Goal: Information Seeking & Learning: Learn about a topic

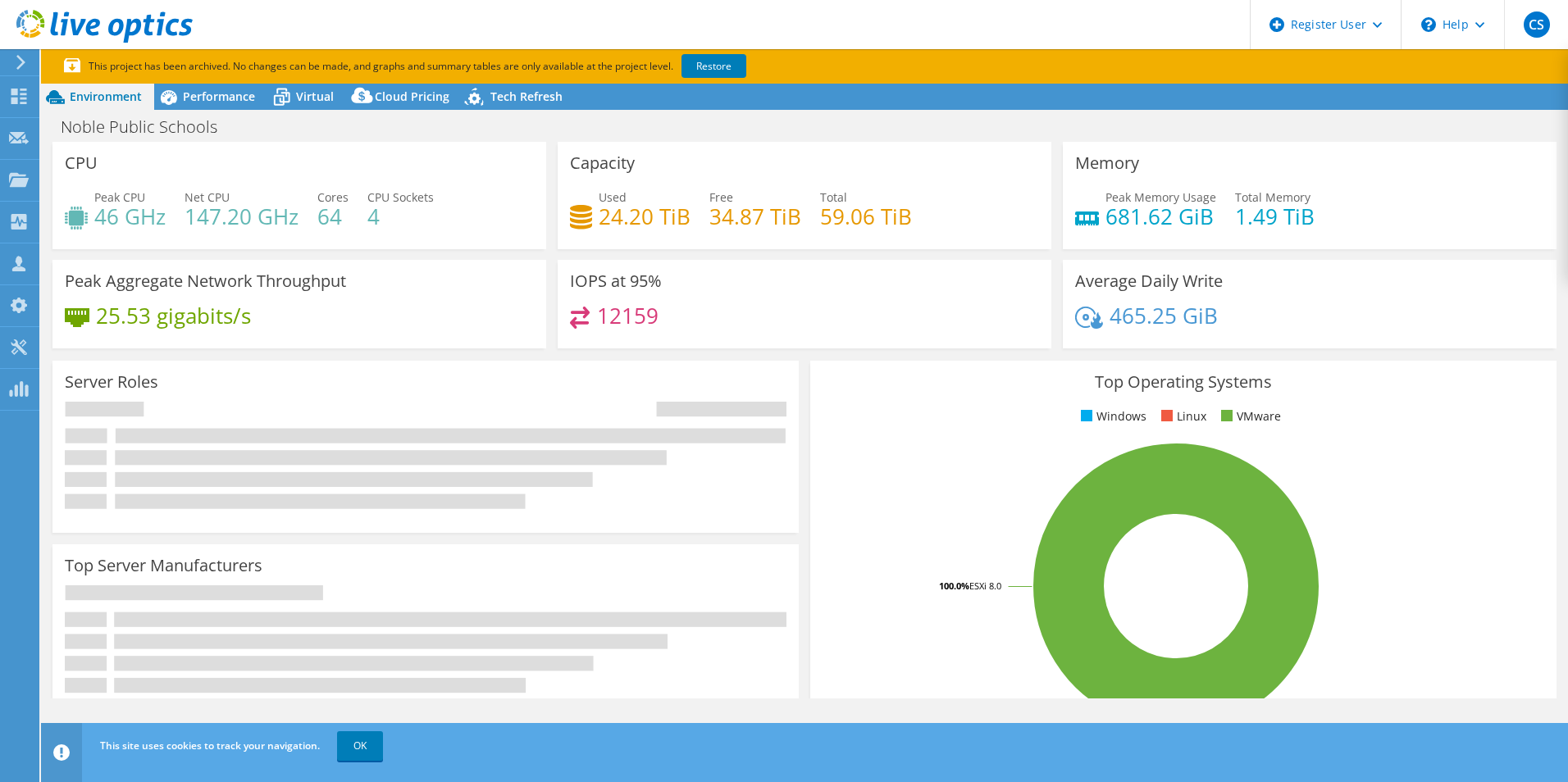
select select "USD"
radio input "true"
radio input "false"
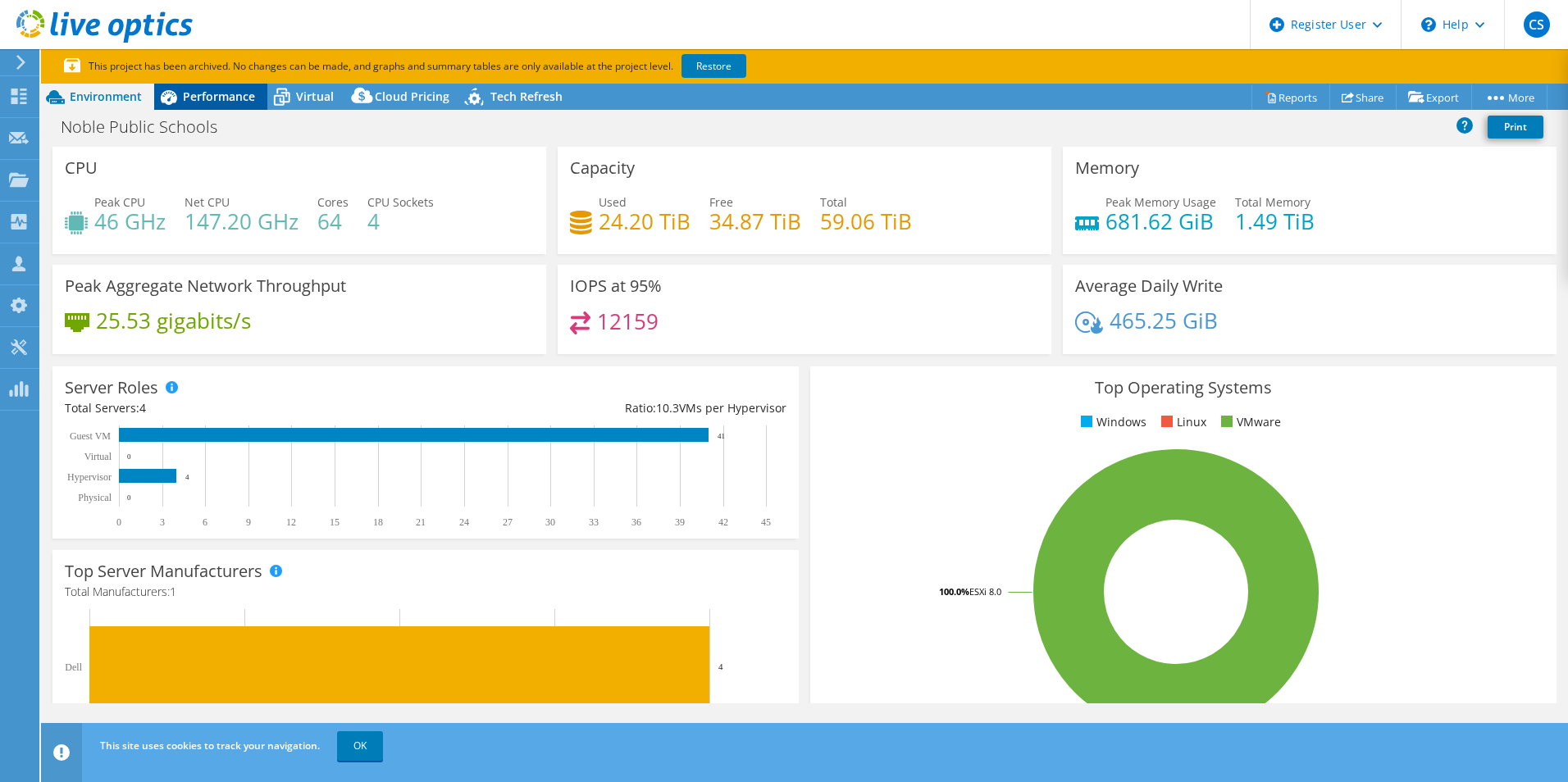
click at [204, 97] on span "Performance" at bounding box center [219, 97] width 72 height 16
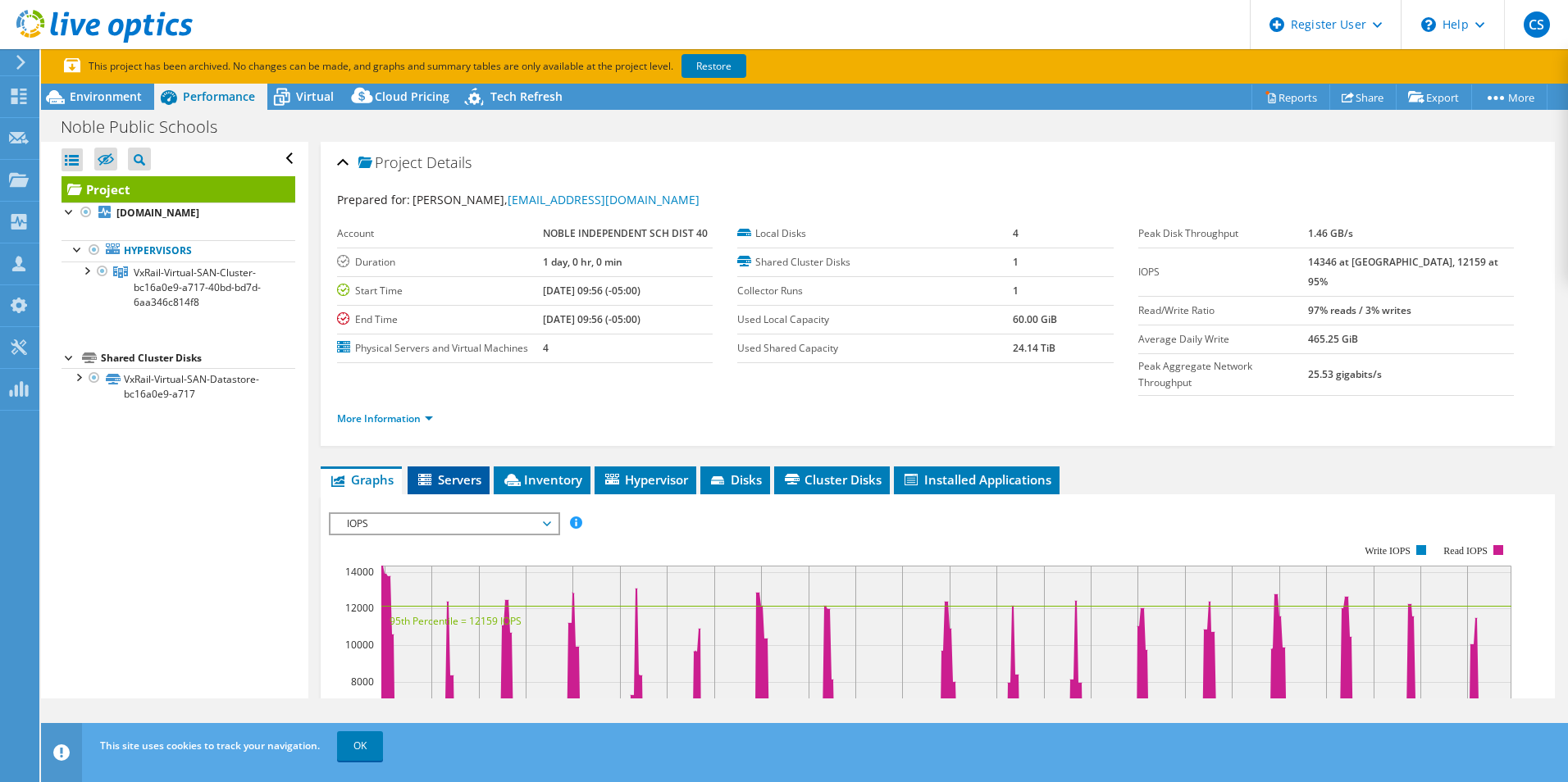
click at [452, 472] on span "Servers" at bounding box center [448, 479] width 66 height 16
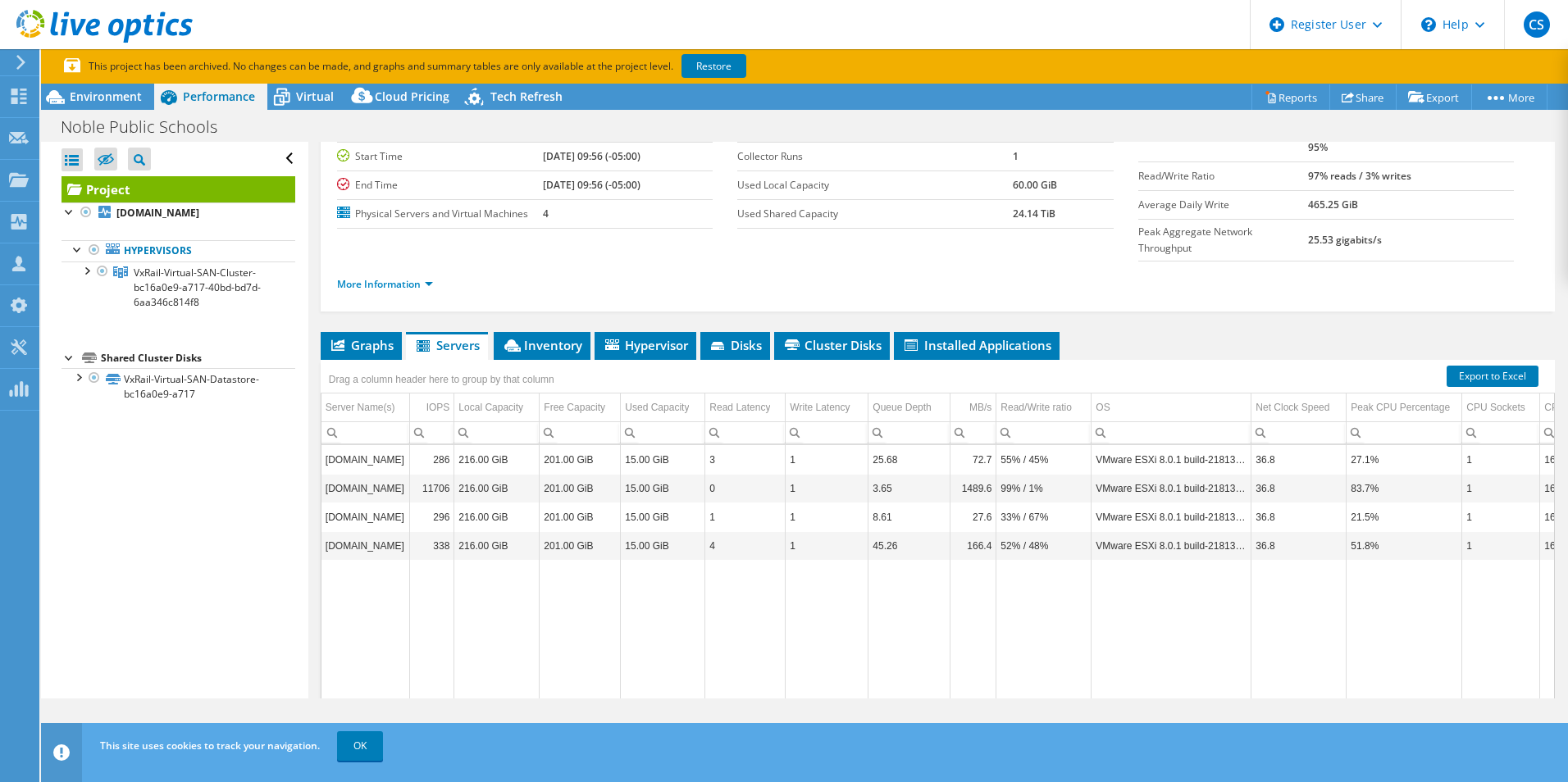
scroll to position [164, 0]
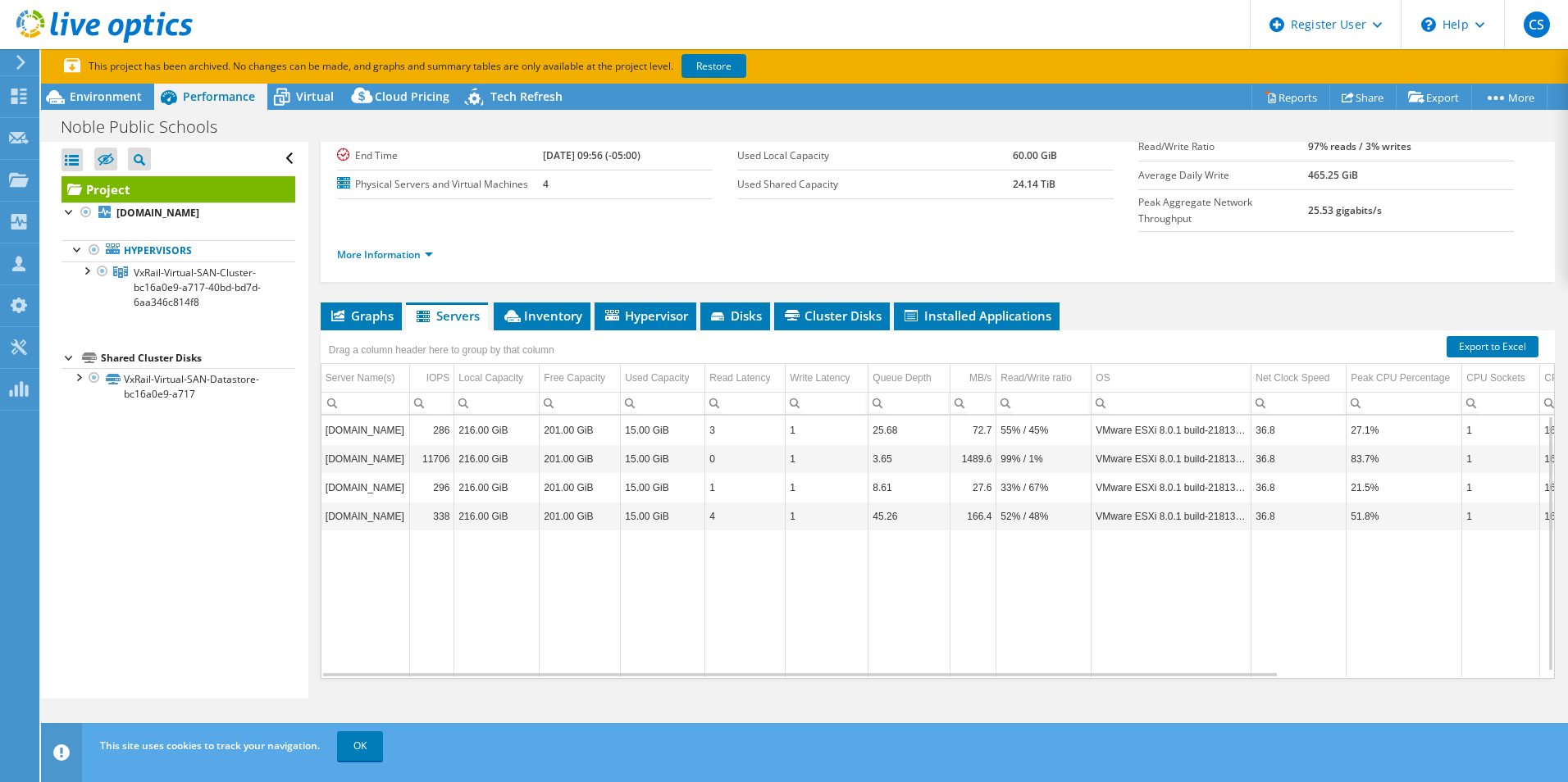
drag, startPoint x: 1258, startPoint y: 637, endPoint x: 1333, endPoint y: 633, distance: 75.1
click at [1333, 633] on td "Data grid" at bounding box center [1299, 604] width 95 height 147
click at [1434, 635] on td "Data grid" at bounding box center [1405, 604] width 116 height 147
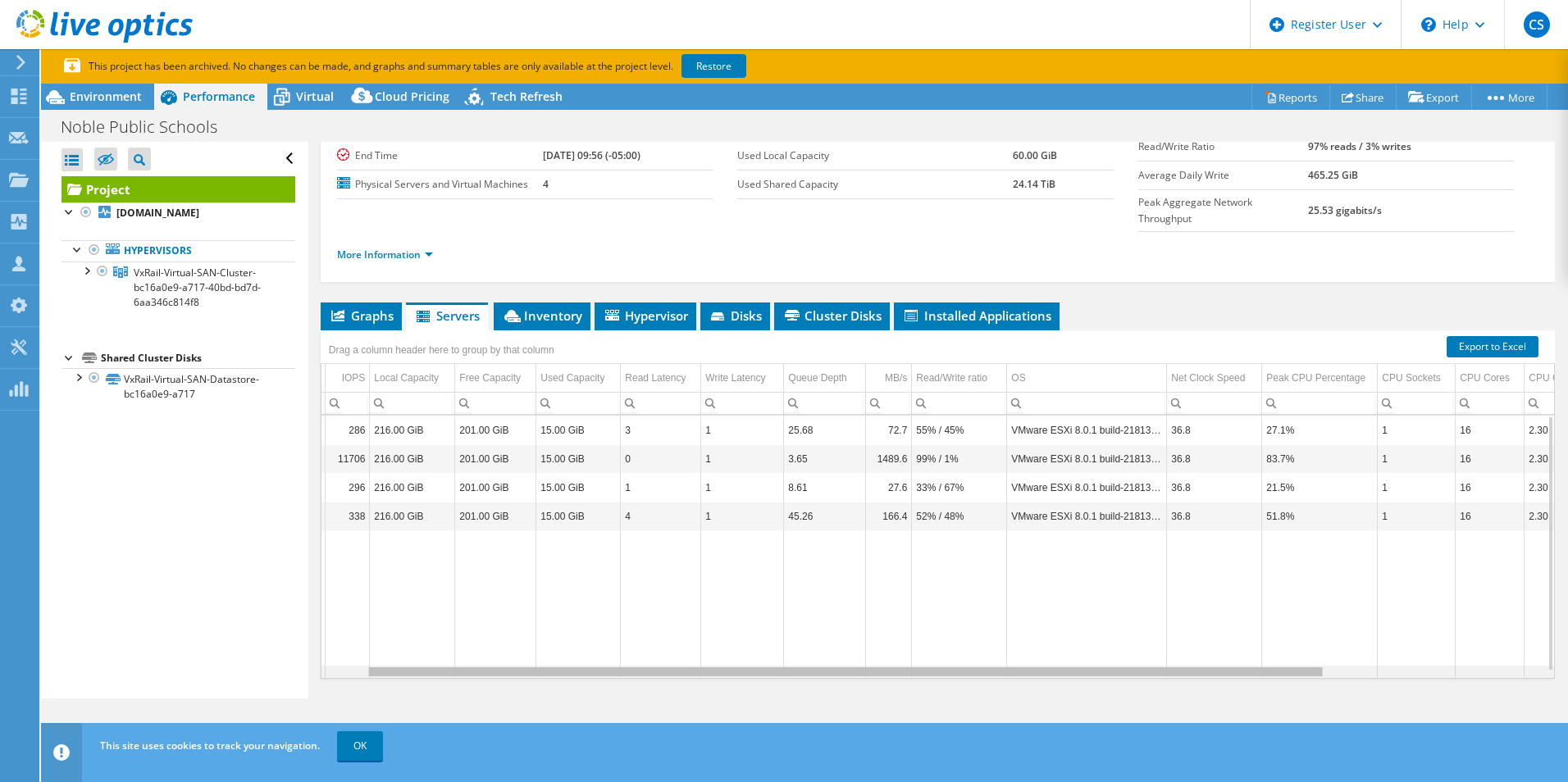
scroll to position [0, 0]
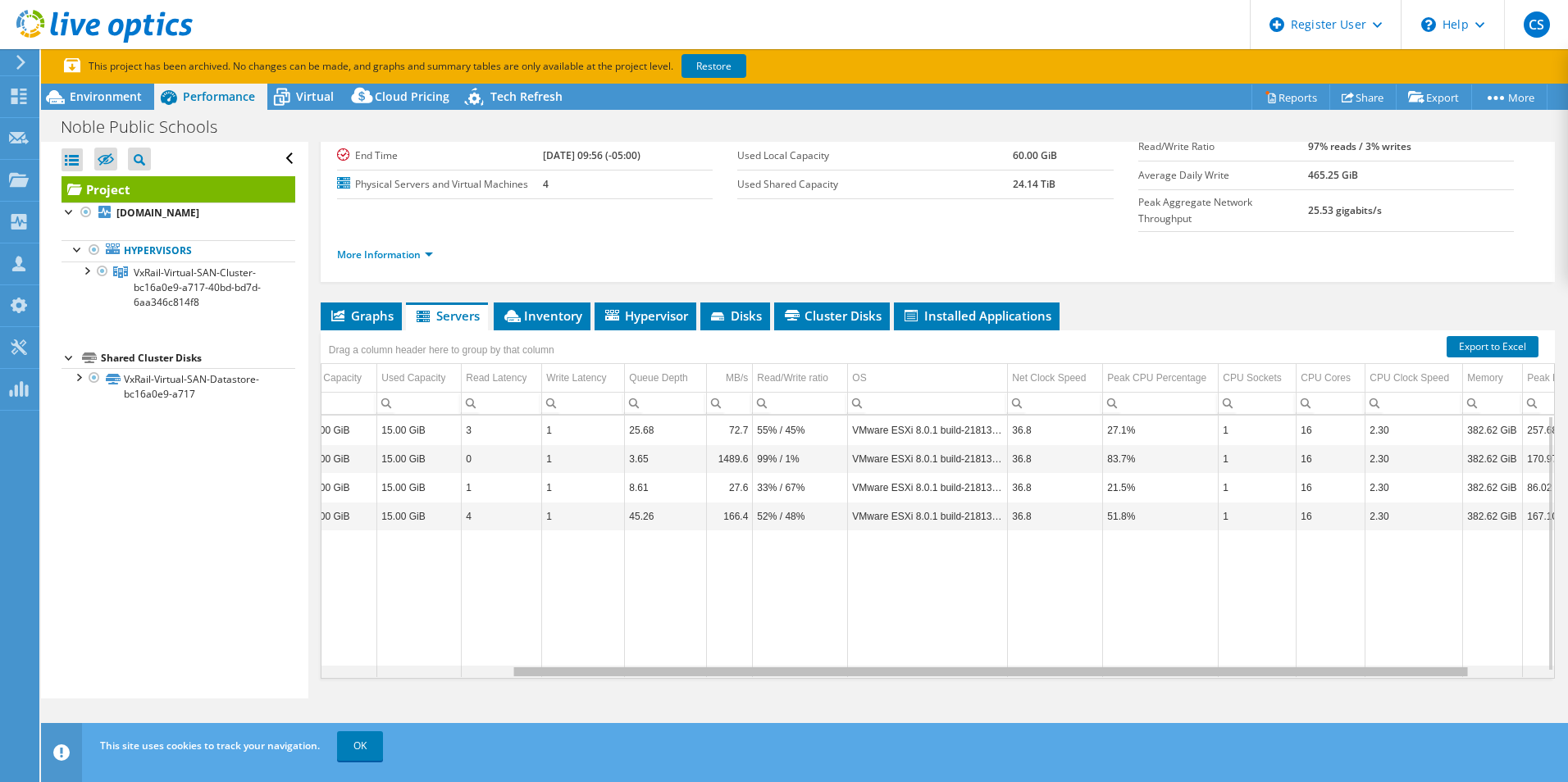
drag, startPoint x: 1264, startPoint y: 636, endPoint x: 1459, endPoint y: 635, distance: 195.0
click at [1459, 635] on body "CS Dell User [PERSON_NAME] [PERSON_NAME][EMAIL_ADDRESS][PERSON_NAME][DOMAIN_NAM…" at bounding box center [784, 391] width 1568 height 782
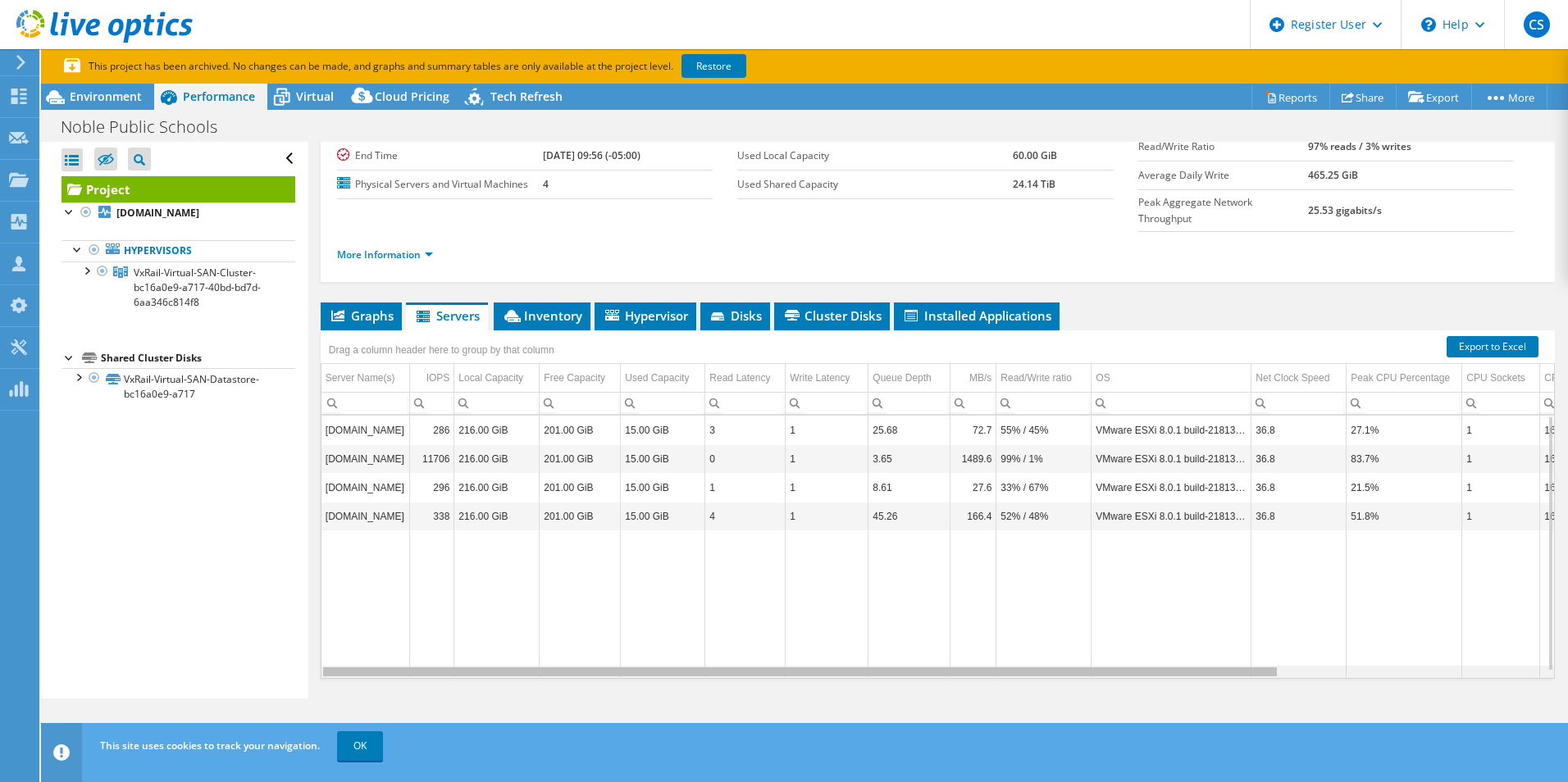
drag, startPoint x: 630, startPoint y: 641, endPoint x: 522, endPoint y: 641, distance: 108.0
click at [522, 641] on body "CS Dell User [PERSON_NAME] [PERSON_NAME][EMAIL_ADDRESS][PERSON_NAME][DOMAIN_NAM…" at bounding box center [784, 391] width 1568 height 782
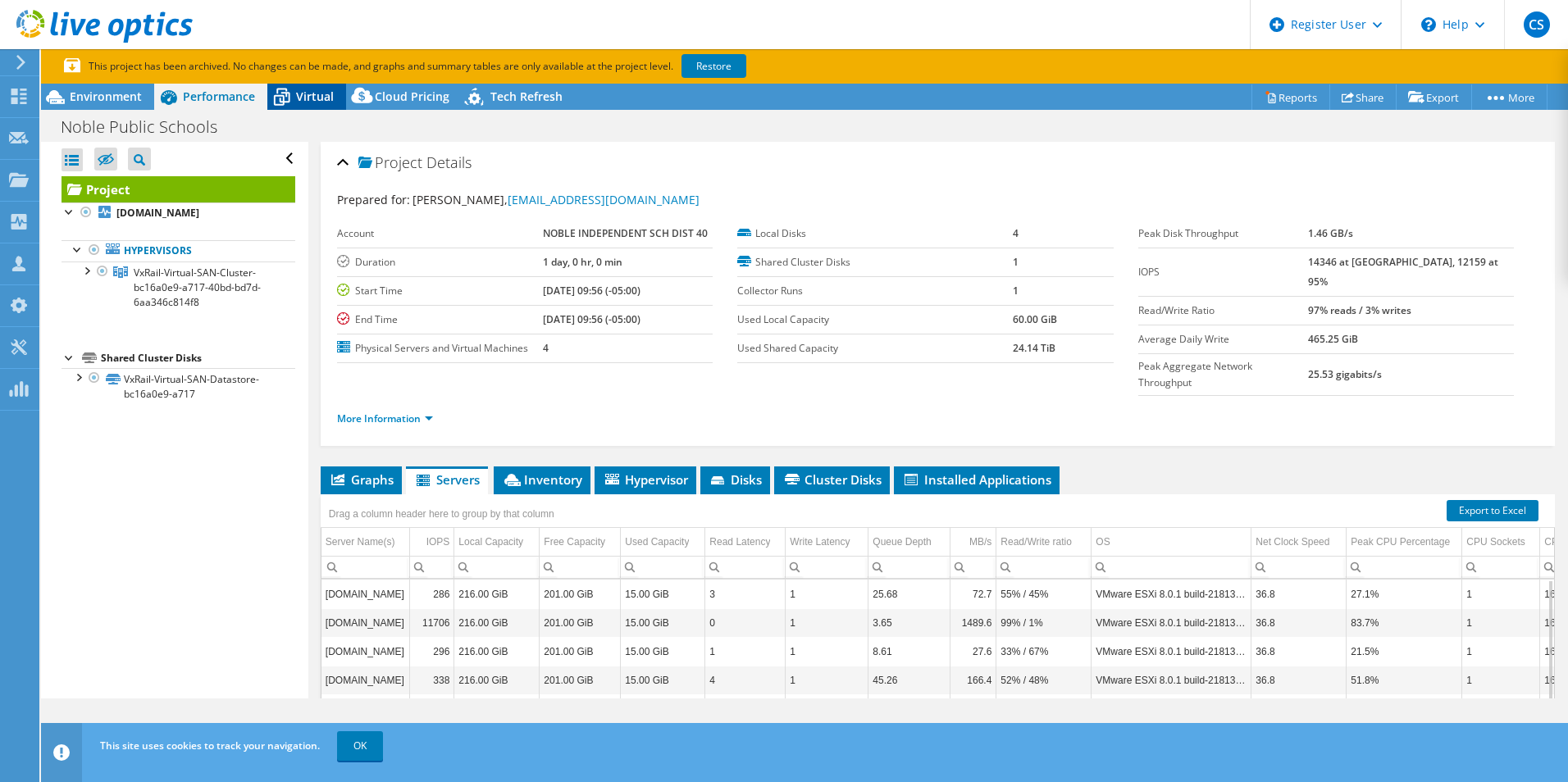
click at [308, 100] on span "Virtual" at bounding box center [315, 97] width 38 height 16
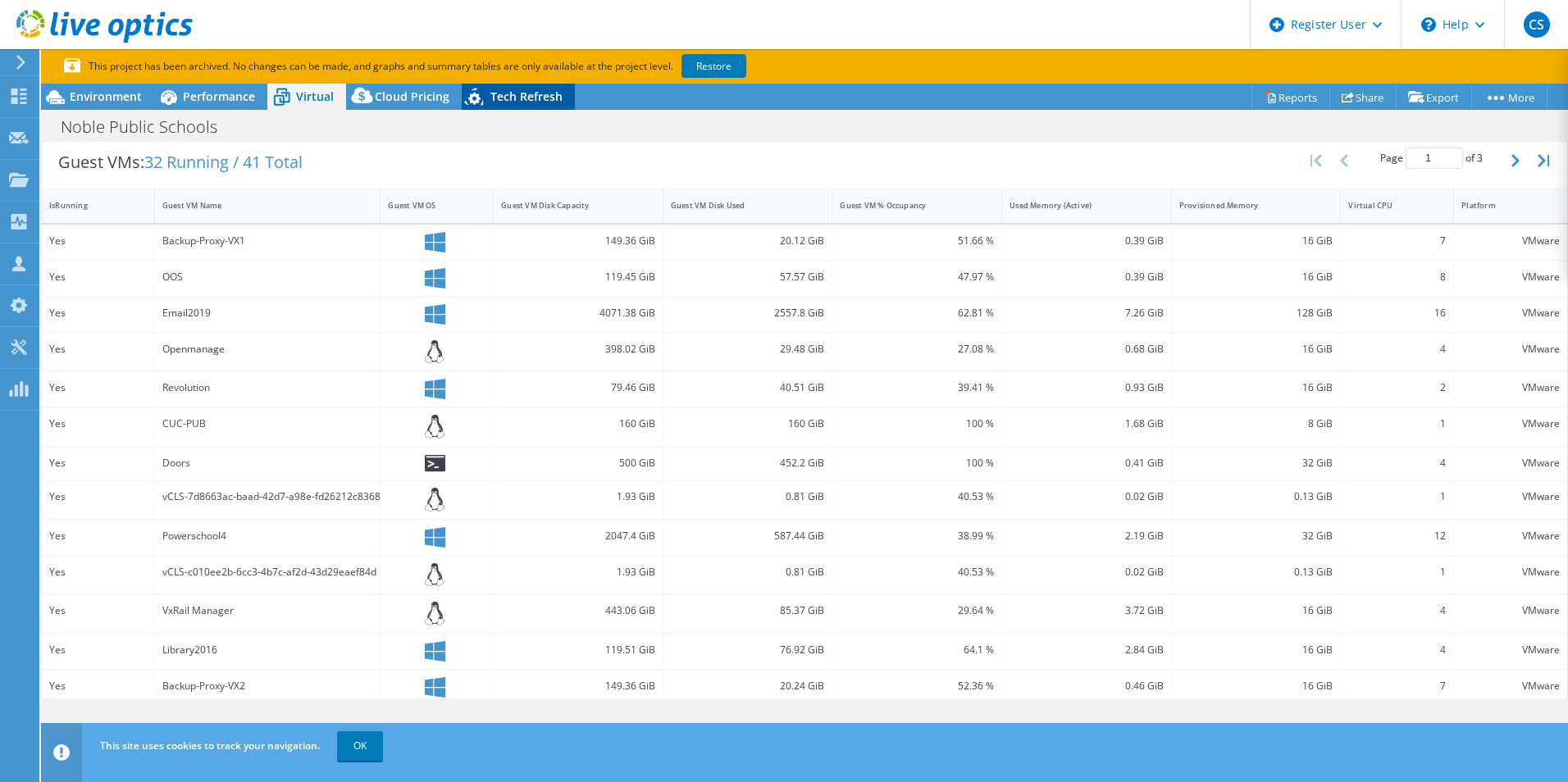
click at [528, 98] on span "Tech Refresh" at bounding box center [527, 97] width 72 height 16
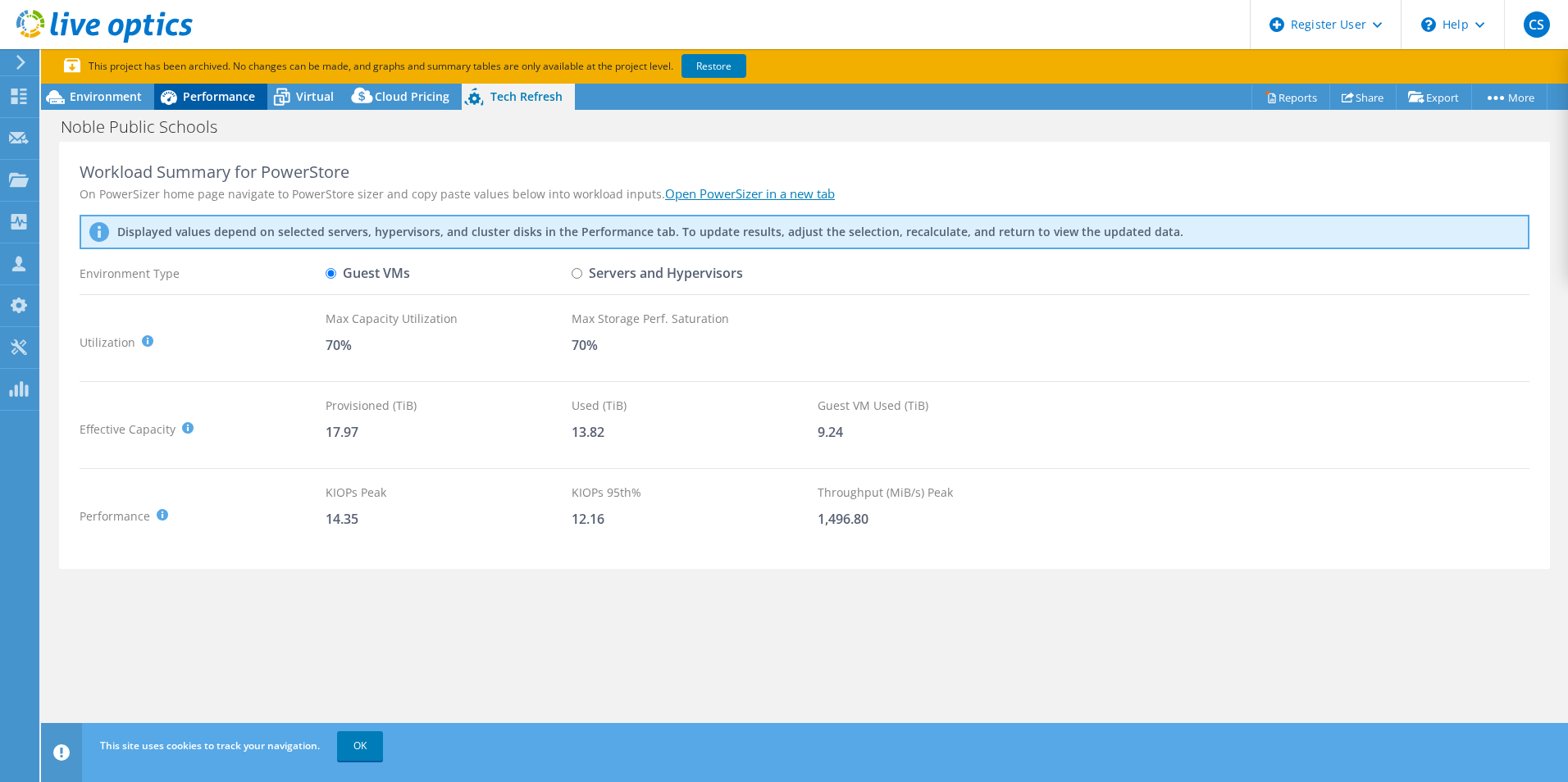
click at [192, 92] on span "Performance" at bounding box center [219, 97] width 72 height 16
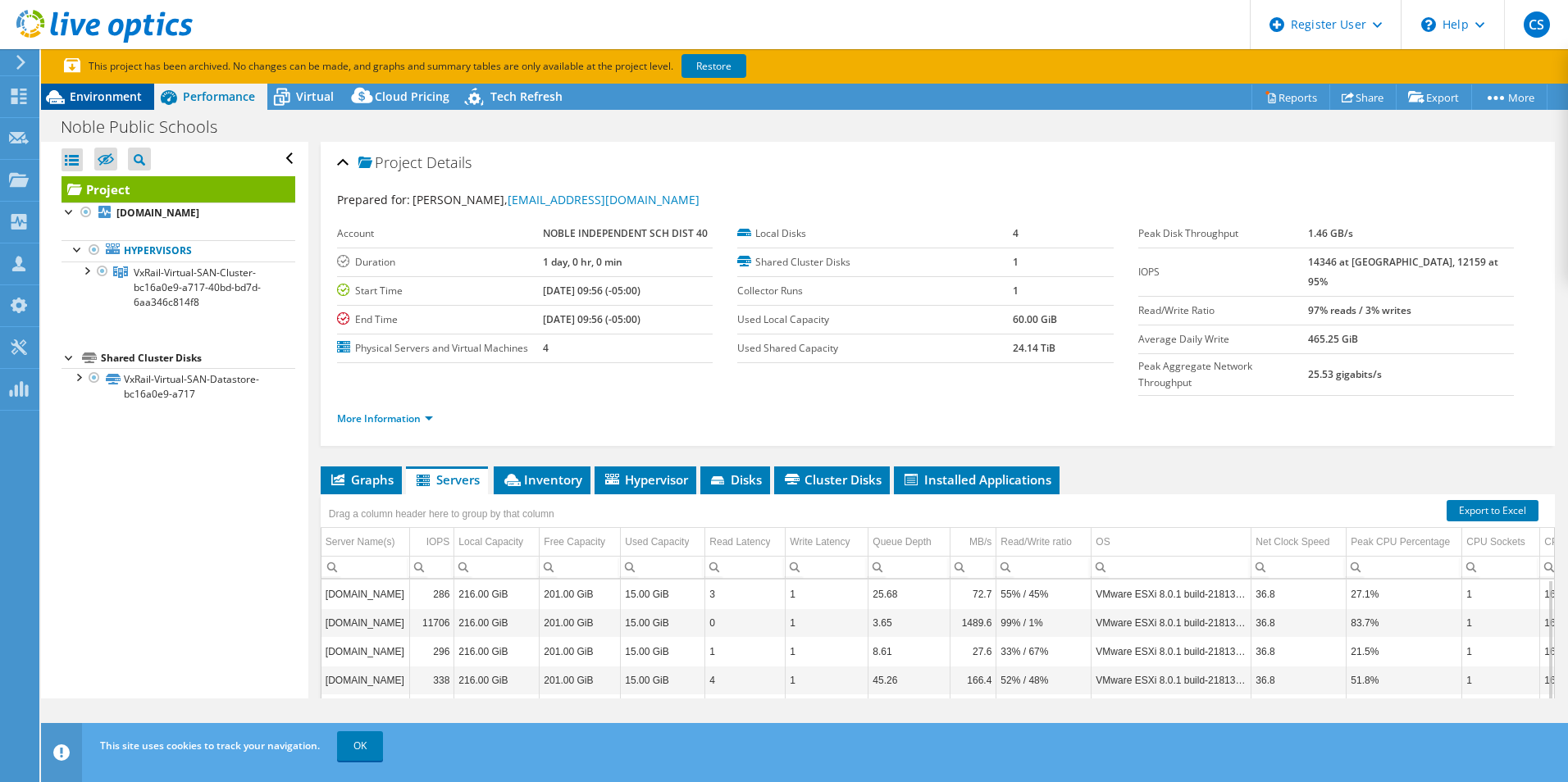
click at [97, 100] on span "Environment" at bounding box center [106, 97] width 72 height 16
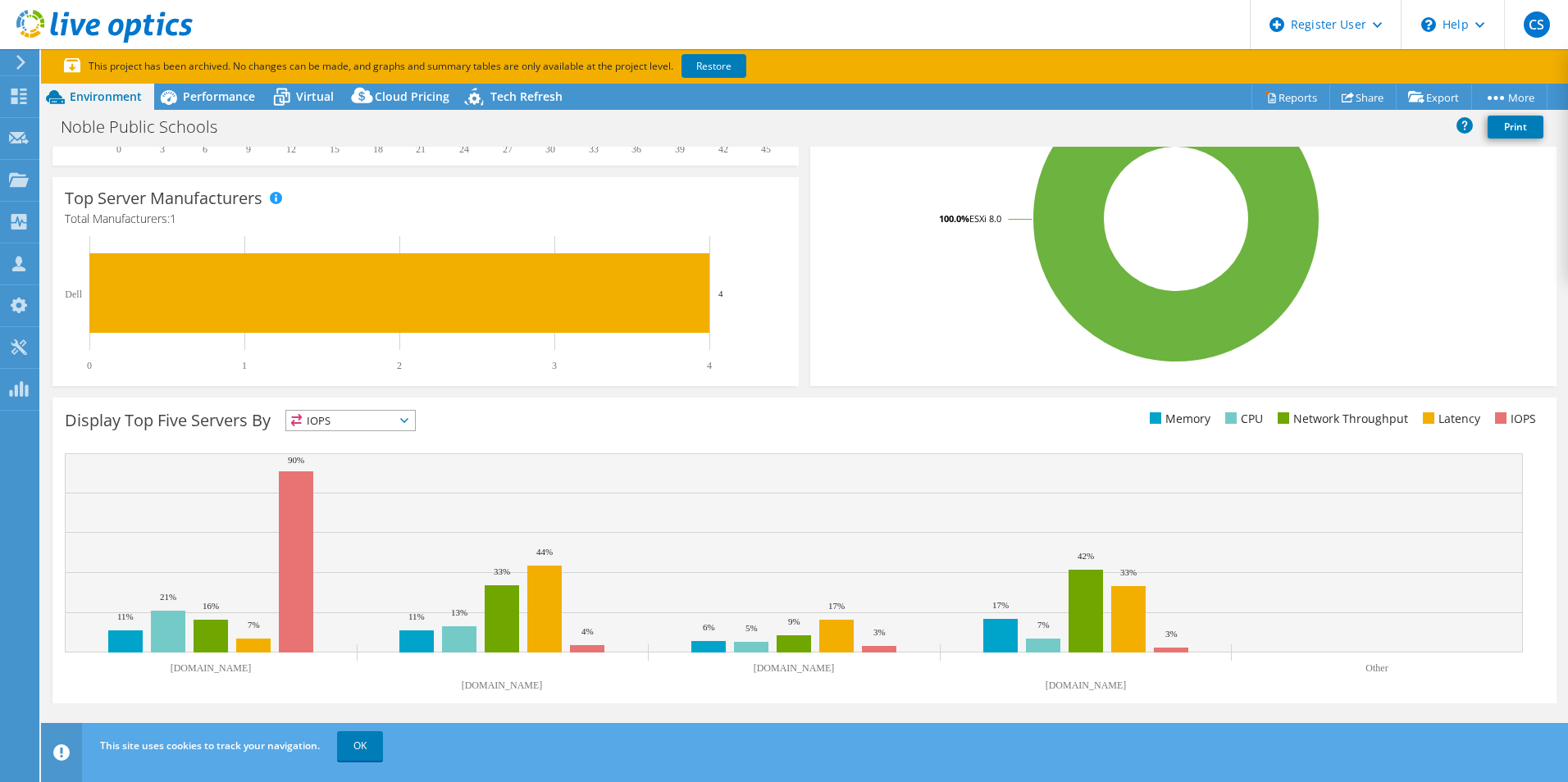
scroll to position [398, 0]
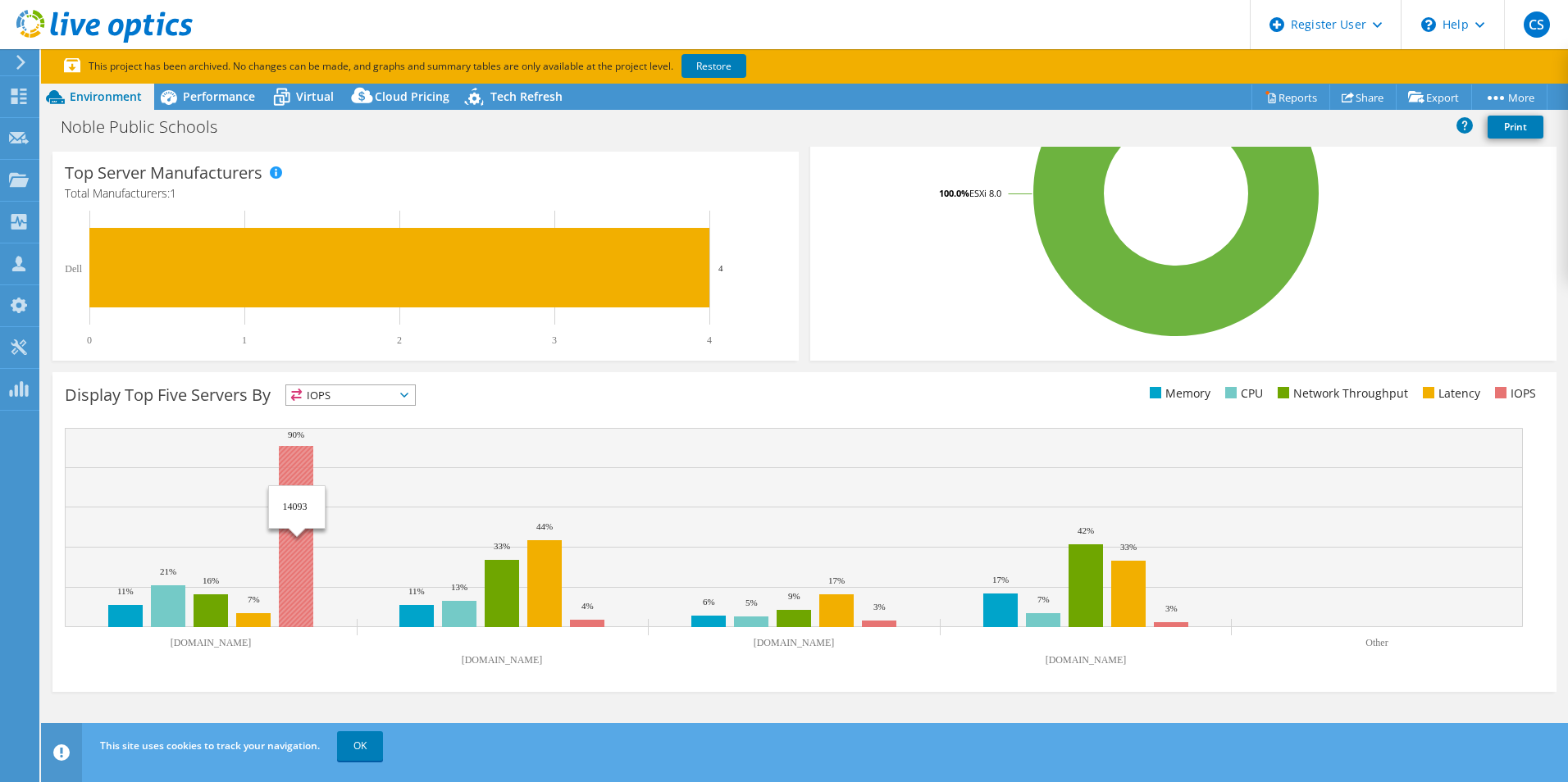
click at [302, 455] on rect at bounding box center [296, 536] width 34 height 181
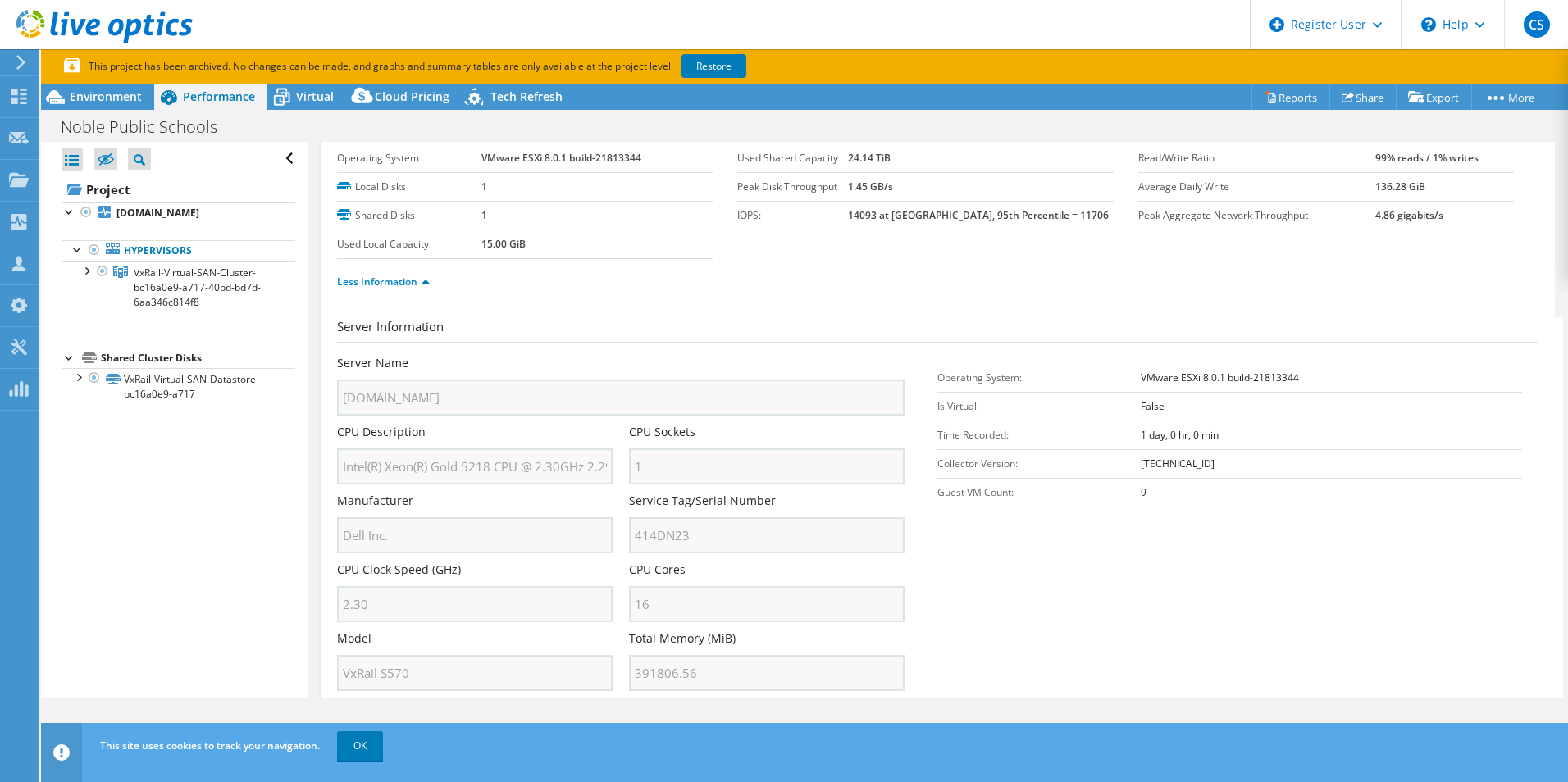
scroll to position [0, 0]
